Goal: Task Accomplishment & Management: Use online tool/utility

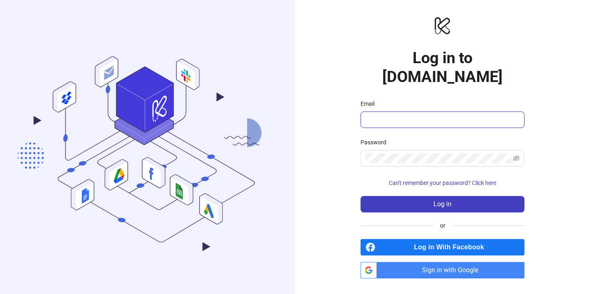
click at [418, 115] on input "Email" at bounding box center [442, 120] width 153 height 10
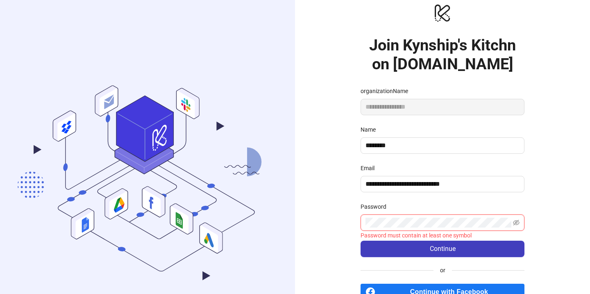
scroll to position [6, 0]
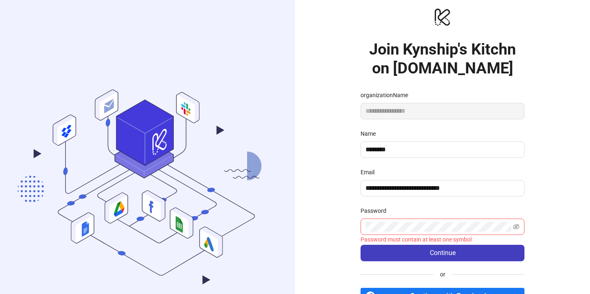
click at [344, 217] on div "**********" at bounding box center [442, 180] width 295 height 373
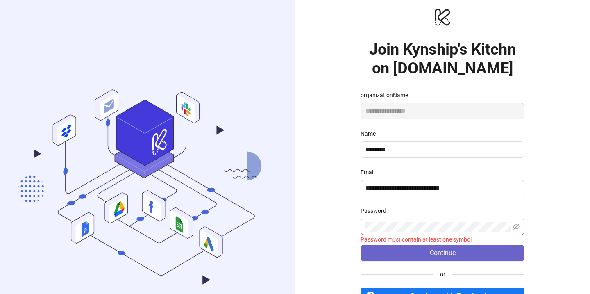
click at [396, 253] on button "Continue" at bounding box center [443, 253] width 164 height 16
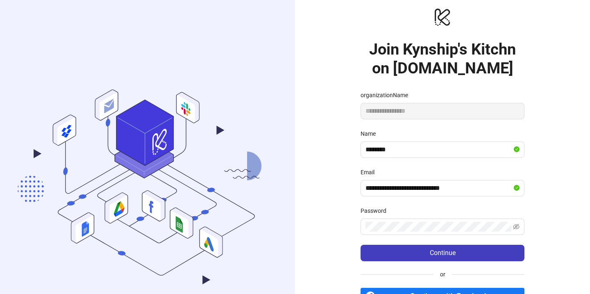
click at [346, 240] on div "**********" at bounding box center [442, 180] width 295 height 373
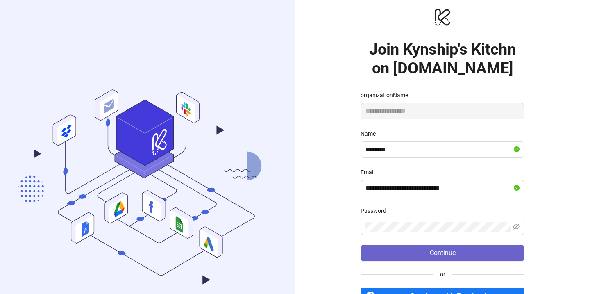
click at [381, 256] on button "Continue" at bounding box center [443, 253] width 164 height 16
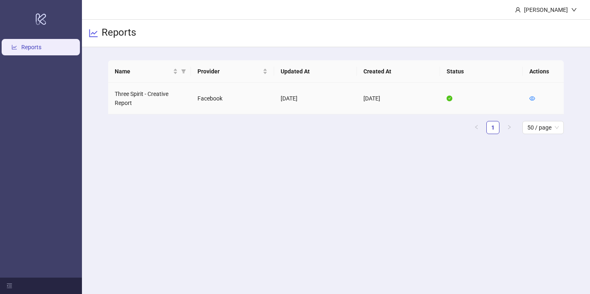
click at [159, 89] on td "Three Spirit - Creative Report" at bounding box center [149, 99] width 83 height 32
click at [138, 97] on td "Three Spirit - Creative Report" at bounding box center [149, 99] width 83 height 32
click at [123, 88] on td "Three Spirit - Creative Report" at bounding box center [149, 99] width 83 height 32
click at [123, 68] on span "Name" at bounding box center [143, 71] width 57 height 9
click at [151, 104] on td "Three Spirit - Creative Report" at bounding box center [149, 99] width 83 height 32
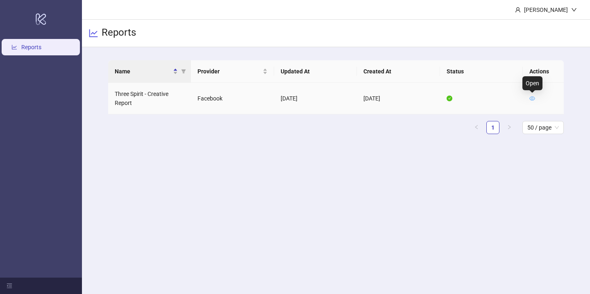
click at [535, 100] on icon "eye" at bounding box center [533, 99] width 6 height 6
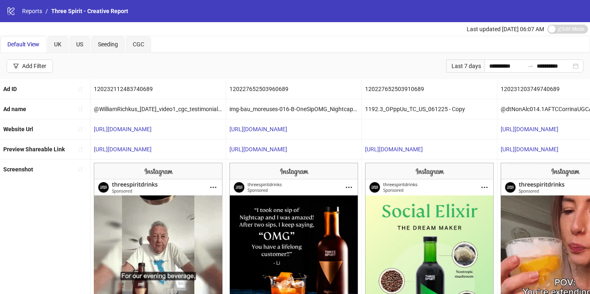
scroll to position [259, 0]
